Goal: Task Accomplishment & Management: Manage account settings

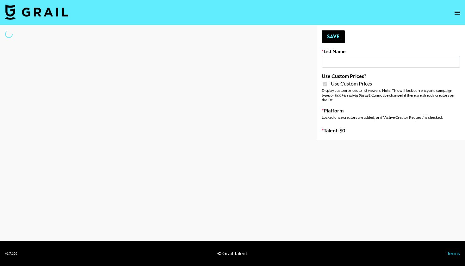
type input "[PERSON_NAME] Make-Up AI Assistant"
checkbox input "true"
select select "Brand"
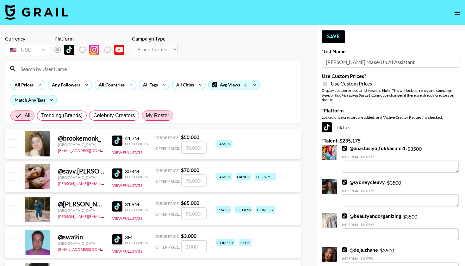
click at [163, 116] on span "My Roster" at bounding box center [157, 116] width 23 height 8
click at [146, 115] on input "My Roster" at bounding box center [146, 115] width 0 height 0
radio input "true"
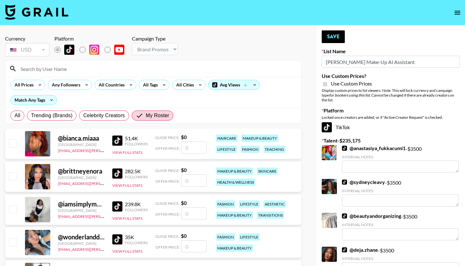
click at [201, 181] on input "number" at bounding box center [193, 180] width 25 height 12
checkbox input "true"
type input "3500"
click at [333, 40] on button "Save" at bounding box center [333, 36] width 23 height 13
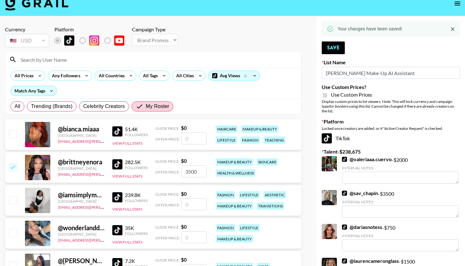
scroll to position [10, 0]
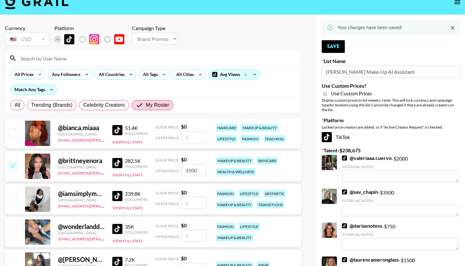
click at [195, 136] on input "number" at bounding box center [193, 137] width 25 height 12
checkbox input "true"
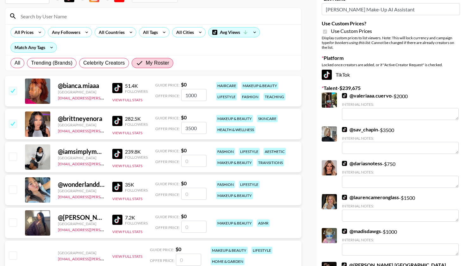
scroll to position [53, 0]
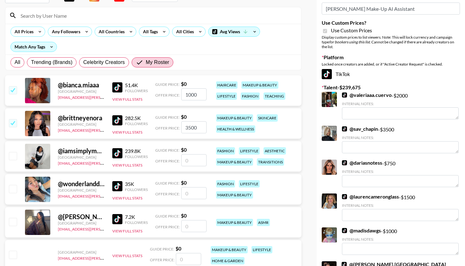
type input "1000"
click at [197, 160] on input "number" at bounding box center [193, 160] width 25 height 12
checkbox input "true"
type input "2000"
click at [190, 195] on input "number" at bounding box center [193, 193] width 25 height 12
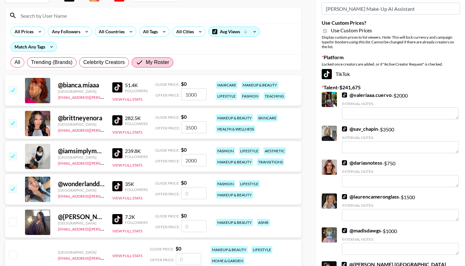
checkbox input "true"
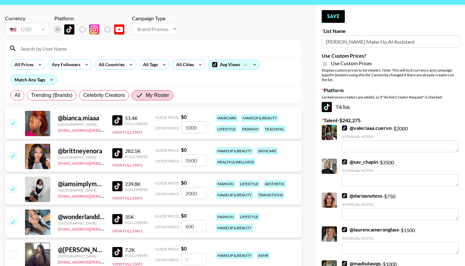
scroll to position [17, 0]
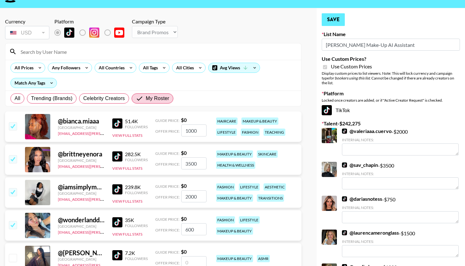
type input "600"
click at [339, 23] on button "Save" at bounding box center [333, 19] width 23 height 13
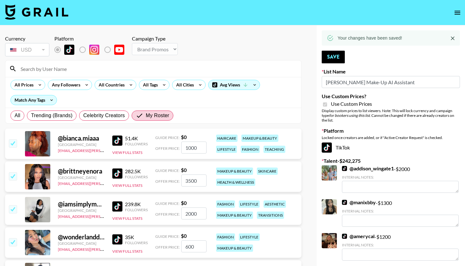
scroll to position [0, 0]
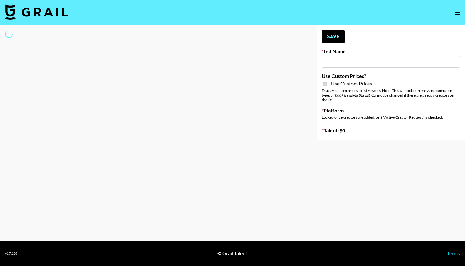
type input "**Noschinko UGC**"
checkbox input "true"
select select "Brand"
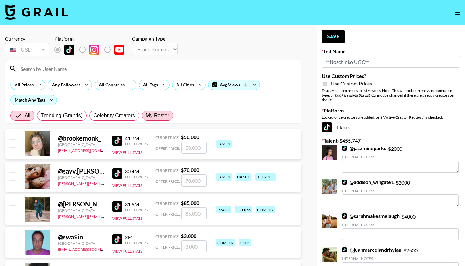
click at [160, 113] on span "My Roster" at bounding box center [157, 116] width 23 height 8
click at [146, 115] on input "My Roster" at bounding box center [146, 115] width 0 height 0
radio input "true"
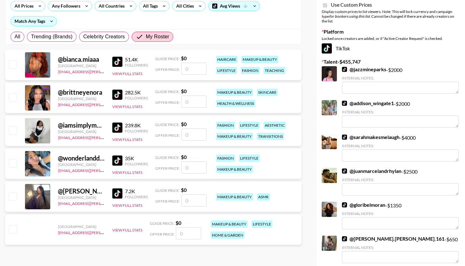
scroll to position [80, 0]
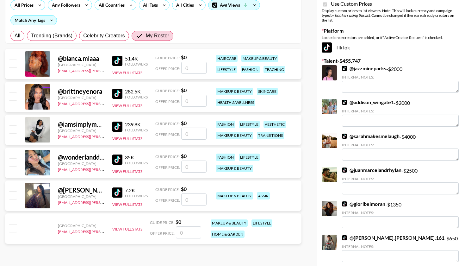
click at [197, 103] on input "number" at bounding box center [193, 101] width 25 height 12
checkbox input "true"
type input "5000"
click at [197, 71] on input "number" at bounding box center [193, 68] width 25 height 12
checkbox input "true"
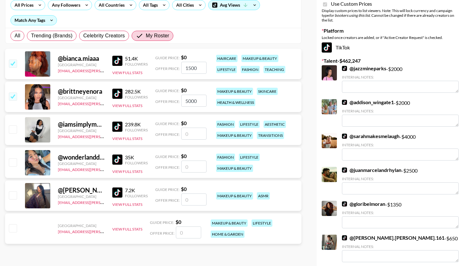
type input "1500"
click at [196, 136] on input "number" at bounding box center [193, 134] width 25 height 12
click at [196, 165] on input "number" at bounding box center [193, 166] width 25 height 12
checkbox input "true"
type input "6"
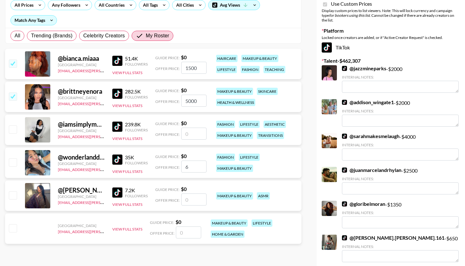
checkbox input "false"
checkbox input "true"
type input "1000"
click at [199, 66] on input "1500" at bounding box center [193, 68] width 25 height 12
type input "1"
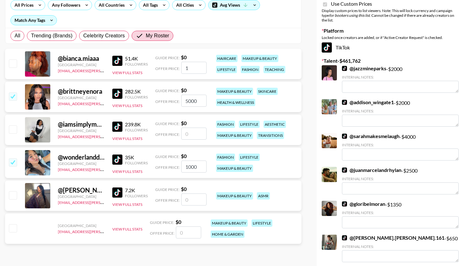
checkbox input "false"
checkbox input "true"
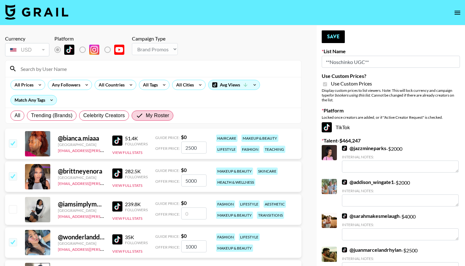
scroll to position [0, 0]
type input "2500"
click at [333, 34] on button "Save" at bounding box center [333, 36] width 23 height 13
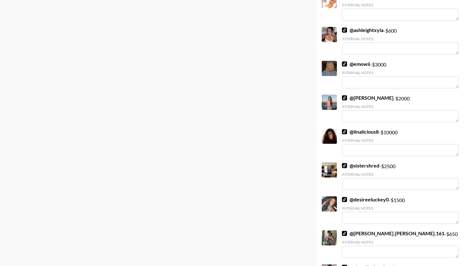
scroll to position [434, 0]
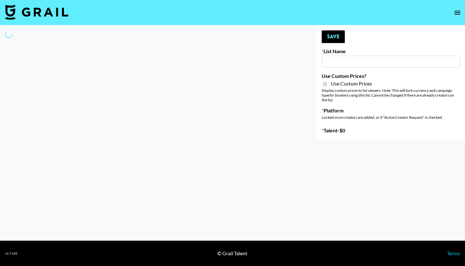
select select "Song"
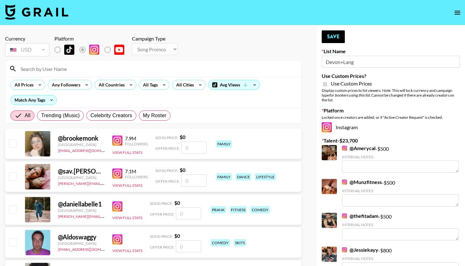
type input "Devon+Lang"
checkbox input "true"
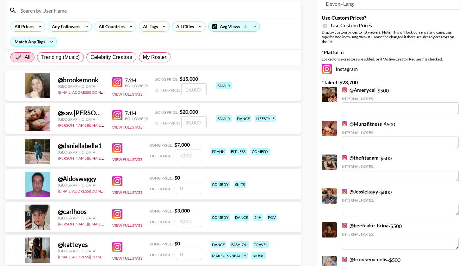
scroll to position [13, 0]
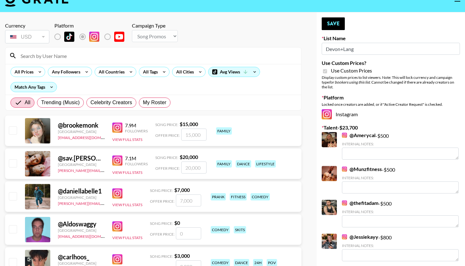
click at [159, 96] on div "All Trending (Music) Celebrity Creators My Roster" at bounding box center [90, 102] width 163 height 15
click at [159, 101] on span "My Roster" at bounding box center [154, 103] width 23 height 8
click at [143, 103] on input "My Roster" at bounding box center [143, 103] width 0 height 0
radio input "true"
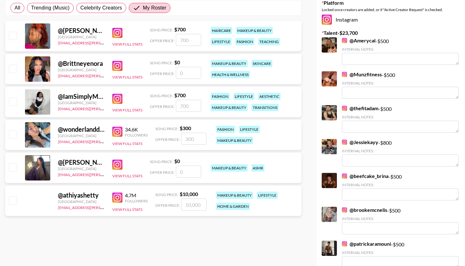
scroll to position [108, 0]
click at [191, 138] on input "number" at bounding box center [193, 138] width 25 height 12
checkbox input "true"
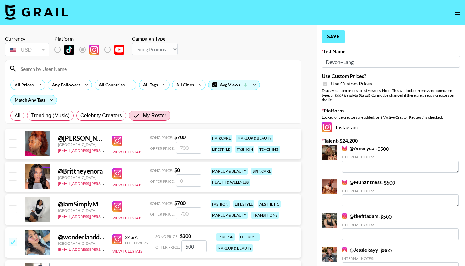
scroll to position [0, 0]
type input "500"
click at [335, 38] on button "Save" at bounding box center [333, 36] width 23 height 13
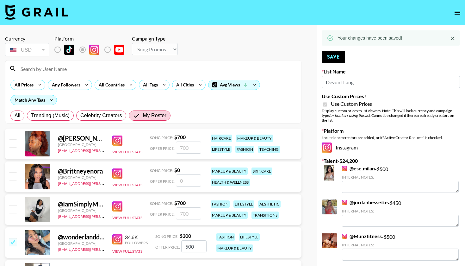
scroll to position [101, 0]
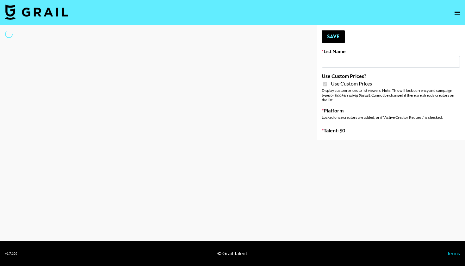
type input "Hetras"
checkbox input "true"
select select "Brand"
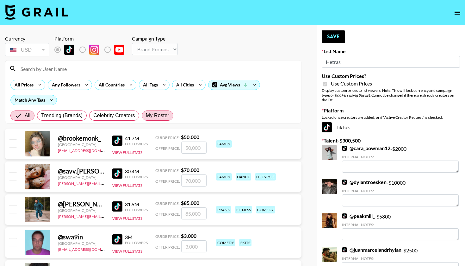
click at [164, 115] on span "My Roster" at bounding box center [157, 116] width 23 height 8
click at [146, 115] on input "My Roster" at bounding box center [146, 115] width 0 height 0
radio input "true"
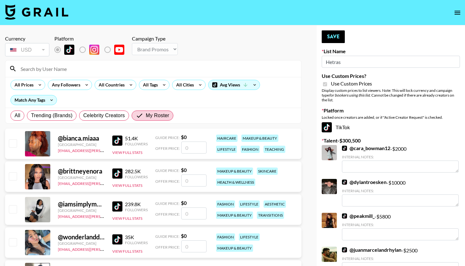
click at [202, 148] on input "number" at bounding box center [193, 147] width 25 height 12
checkbox input "true"
type input "1000"
click at [189, 184] on input "number" at bounding box center [193, 180] width 25 height 12
checkbox input "true"
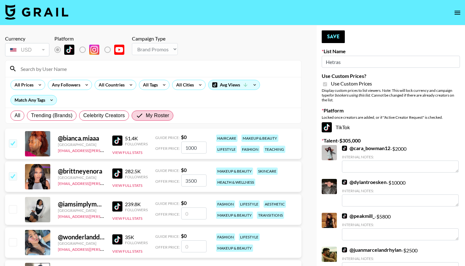
type input "3500"
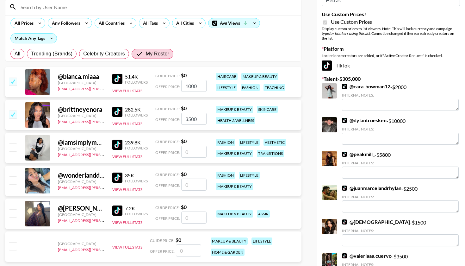
scroll to position [62, 0]
click at [190, 187] on input "number" at bounding box center [193, 184] width 25 height 12
checkbox input "true"
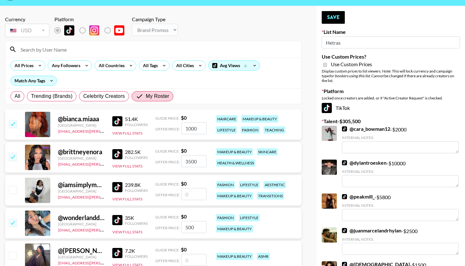
scroll to position [11, 0]
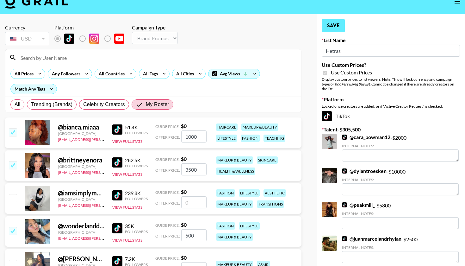
type input "500"
click at [334, 27] on button "Save" at bounding box center [333, 25] width 23 height 13
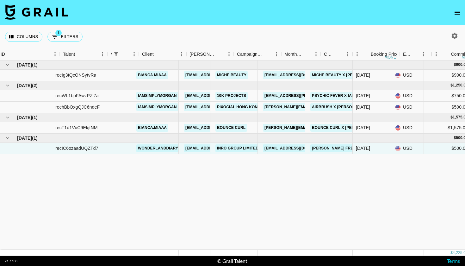
scroll to position [0, 72]
